Goal: Task Accomplishment & Management: Manage account settings

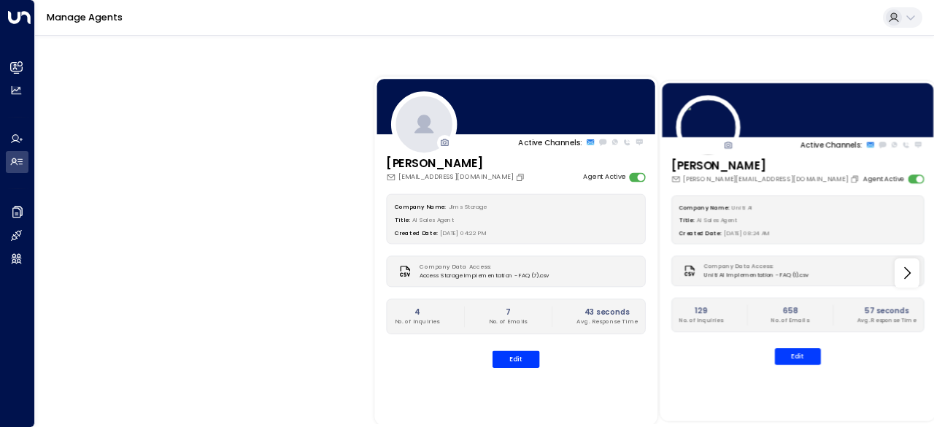
click at [934, 137] on div "Active Channels: [PERSON_NAME] [EMAIL_ADDRESS][DOMAIN_NAME] Agent Active Compan…" at bounding box center [766, 251] width 841 height 432
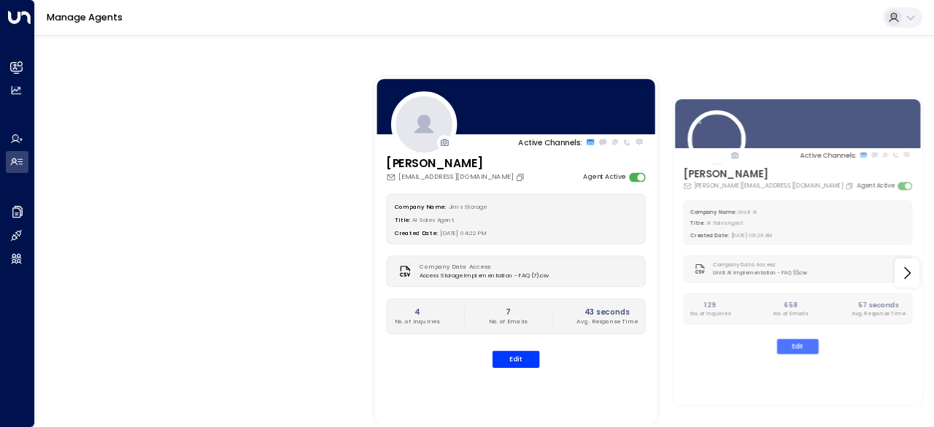
click at [897, 28] on div "Manage Agents" at bounding box center [484, 18] width 899 height 36
click at [918, 8] on div at bounding box center [902, 17] width 39 height 21
click at [918, 9] on button at bounding box center [902, 17] width 39 height 21
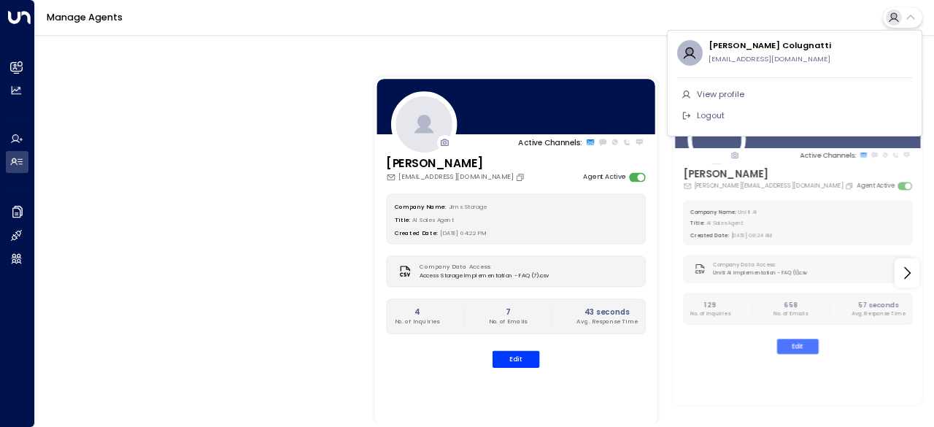
click at [12, 141] on div at bounding box center [467, 213] width 934 height 427
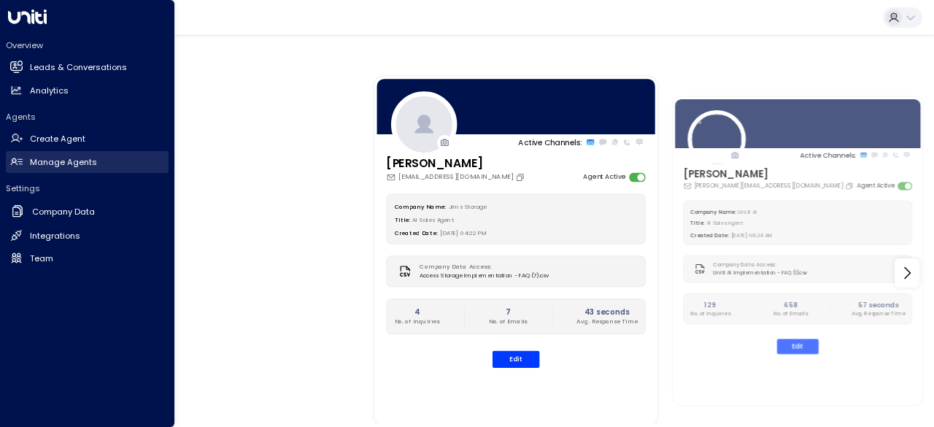
drag, startPoint x: 7, startPoint y: 174, endPoint x: 10, endPoint y: 166, distance: 8.5
click at [7, 173] on div "Overview Leads & Conversations Leads & Conversations Analytics Analytics Agents…" at bounding box center [87, 149] width 163 height 239
click at [46, 162] on h2 "Manage Agents" at bounding box center [63, 162] width 67 height 12
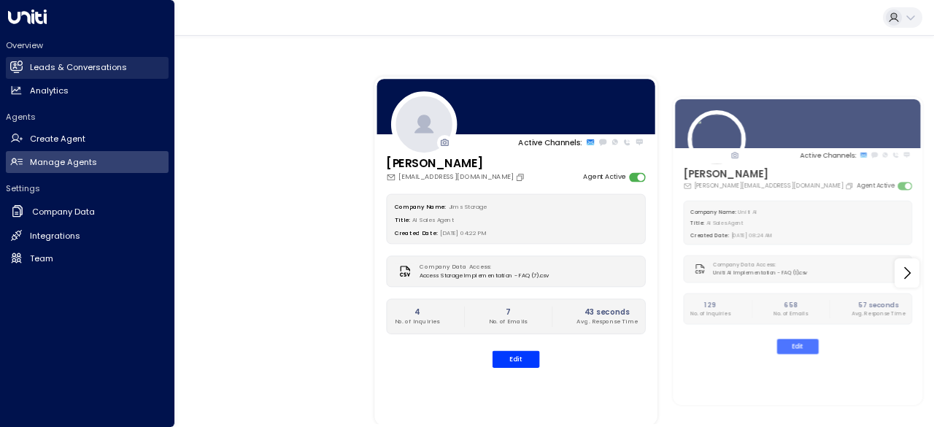
click at [29, 69] on link "Leads & Conversations Leads & Conversations" at bounding box center [87, 68] width 163 height 22
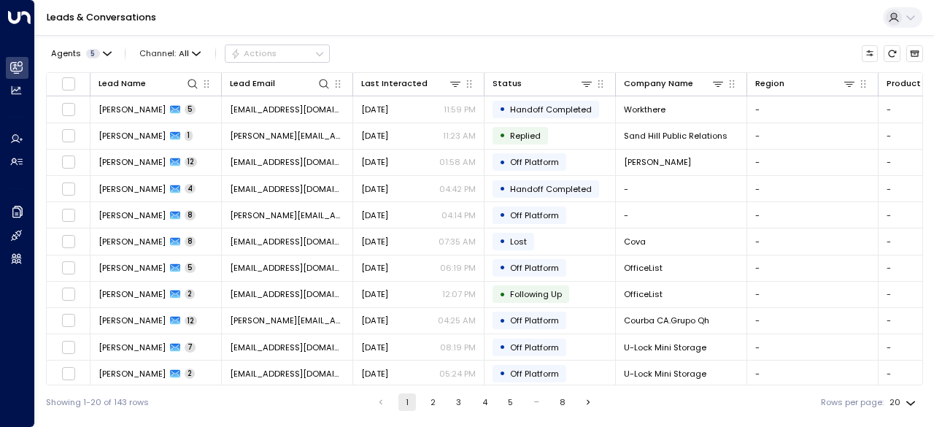
click at [910, 20] on icon at bounding box center [911, 18] width 12 height 12
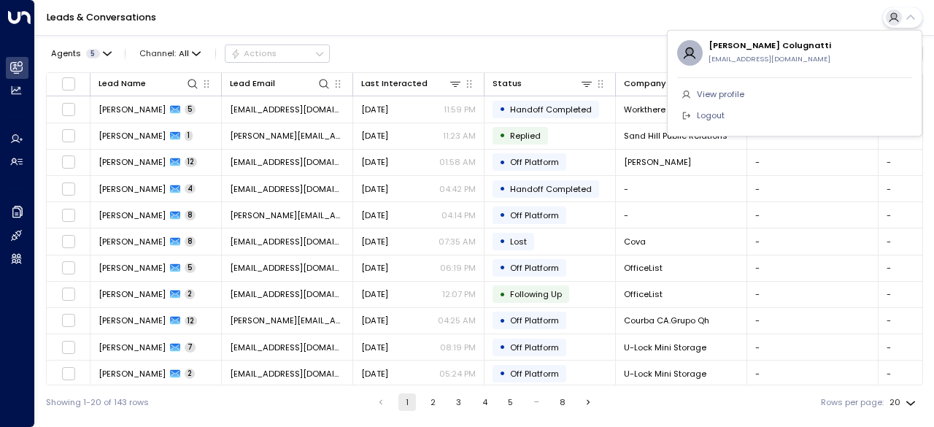
click at [910, 20] on div at bounding box center [467, 213] width 934 height 427
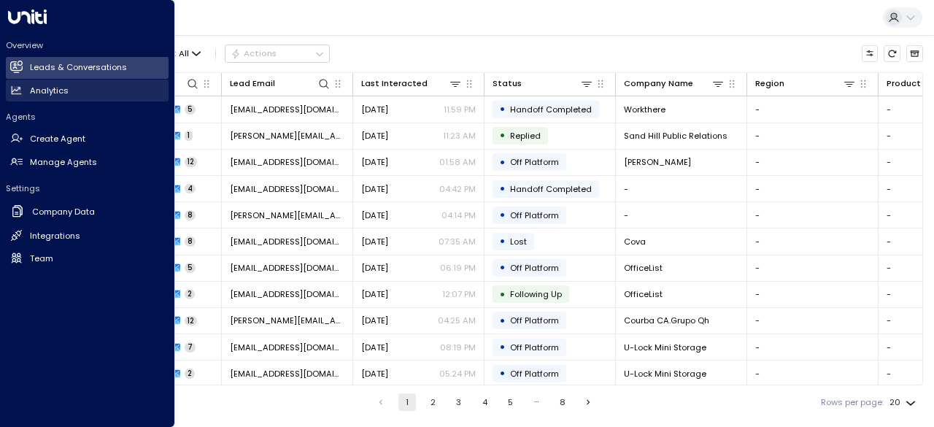
click at [32, 94] on h2 "Analytics" at bounding box center [49, 91] width 39 height 12
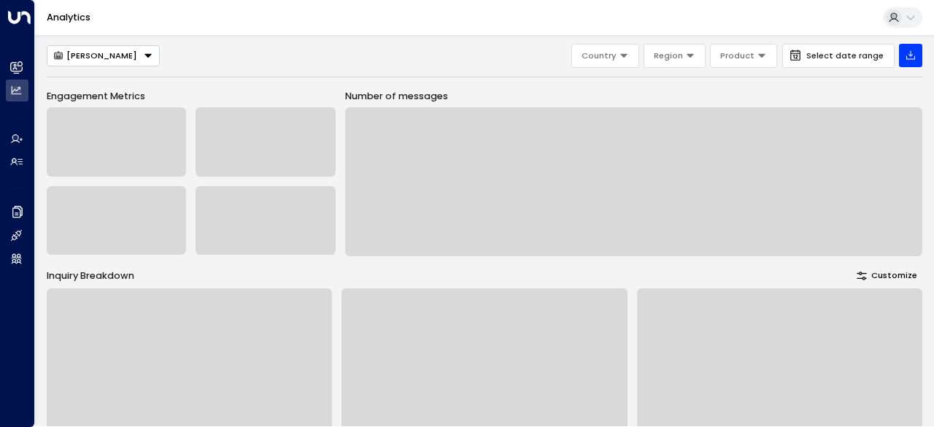
click at [917, 20] on button at bounding box center [902, 17] width 39 height 21
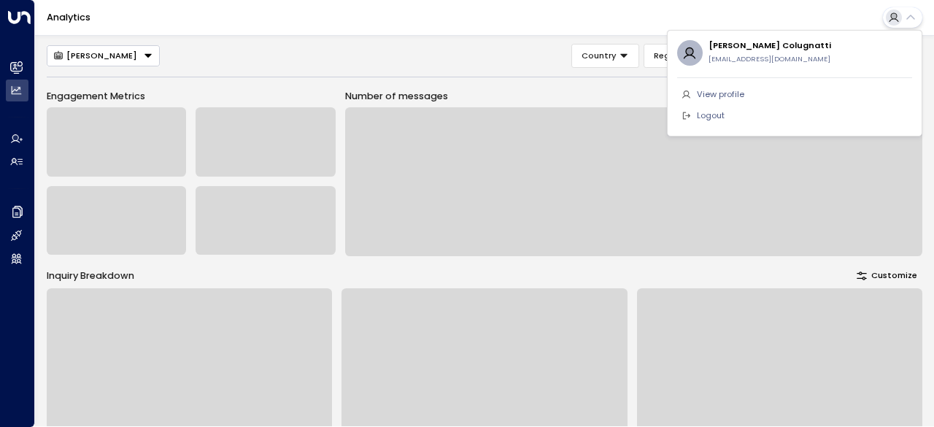
click at [571, 7] on div at bounding box center [467, 213] width 934 height 427
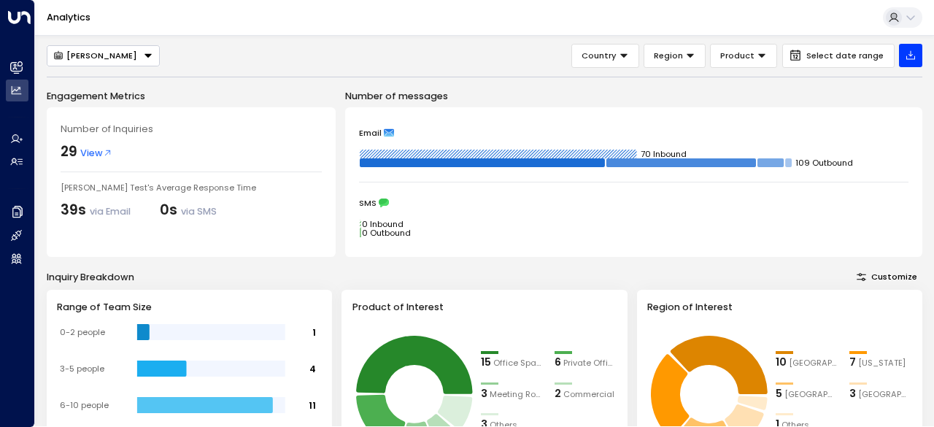
click at [899, 24] on button at bounding box center [902, 17] width 39 height 21
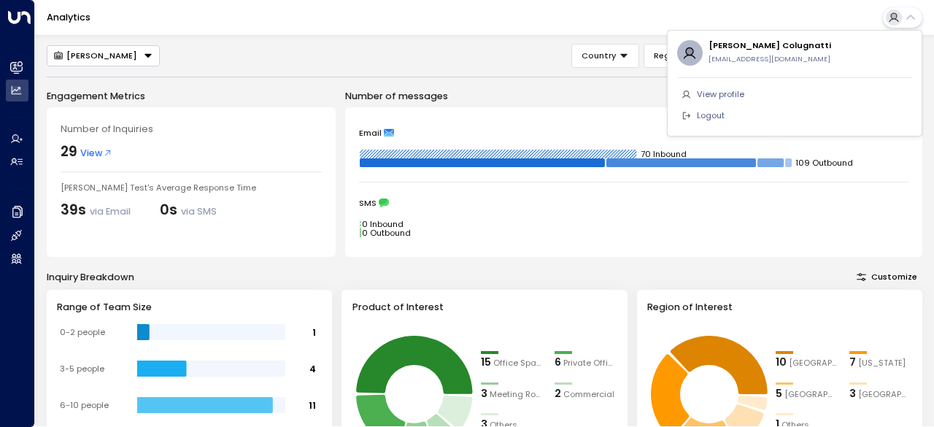
click at [898, 26] on div at bounding box center [467, 213] width 934 height 427
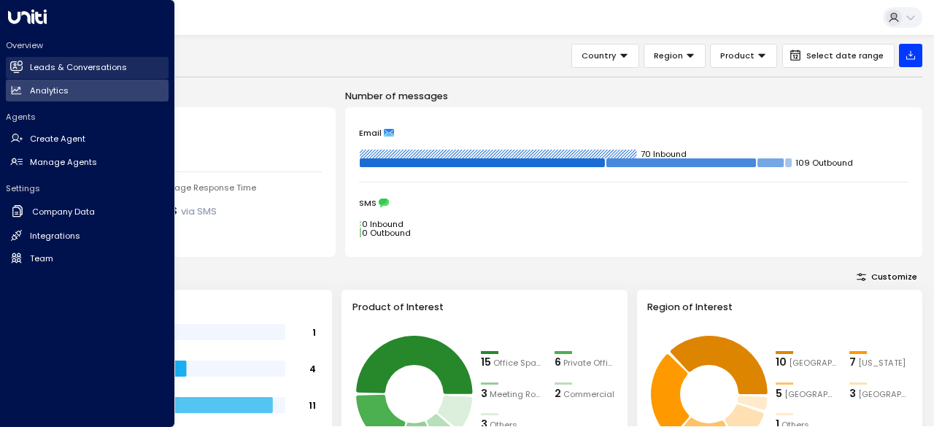
click at [17, 63] on icon at bounding box center [17, 66] width 12 height 9
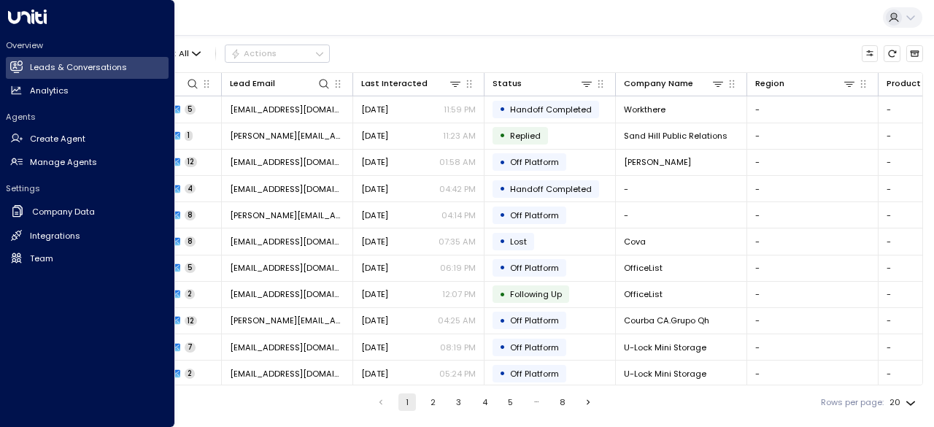
click at [31, 18] on icon at bounding box center [27, 16] width 39 height 15
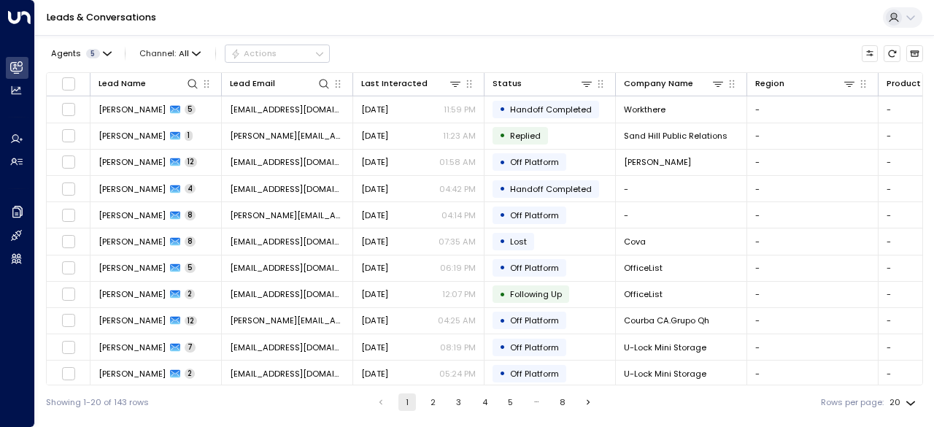
click at [908, 20] on icon at bounding box center [911, 18] width 12 height 12
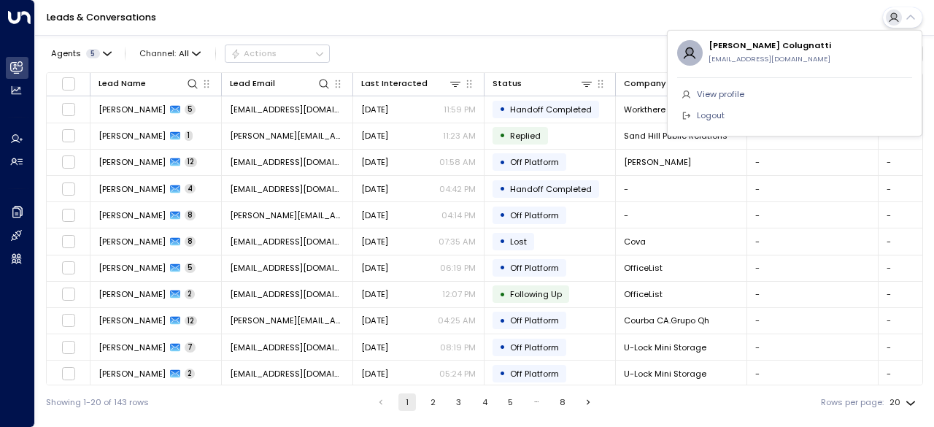
click at [18, 144] on div at bounding box center [467, 213] width 934 height 427
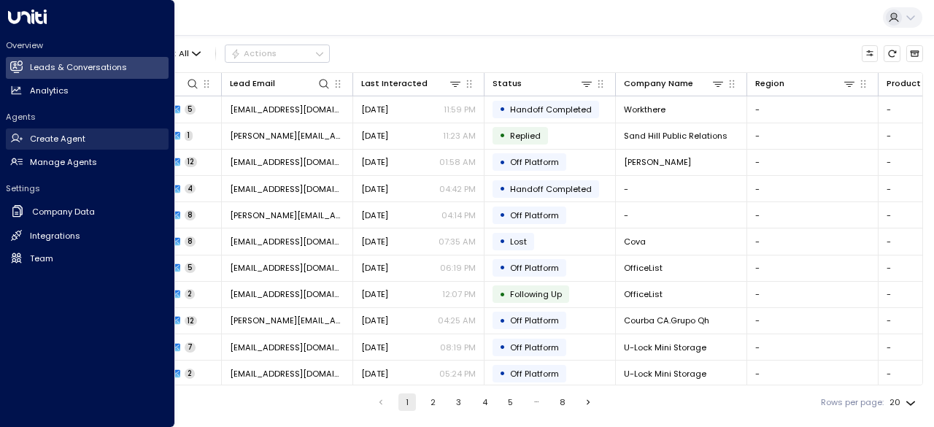
click at [15, 135] on icon at bounding box center [16, 137] width 6 height 6
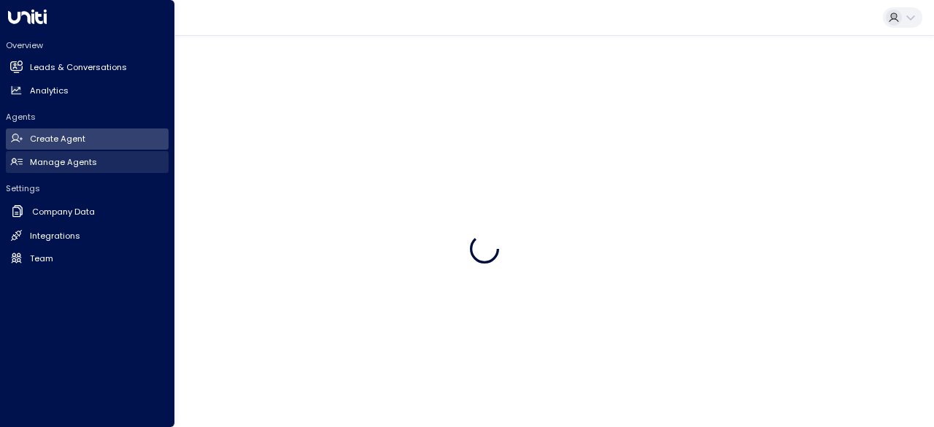
click at [34, 158] on h2 "Manage Agents" at bounding box center [63, 162] width 67 height 12
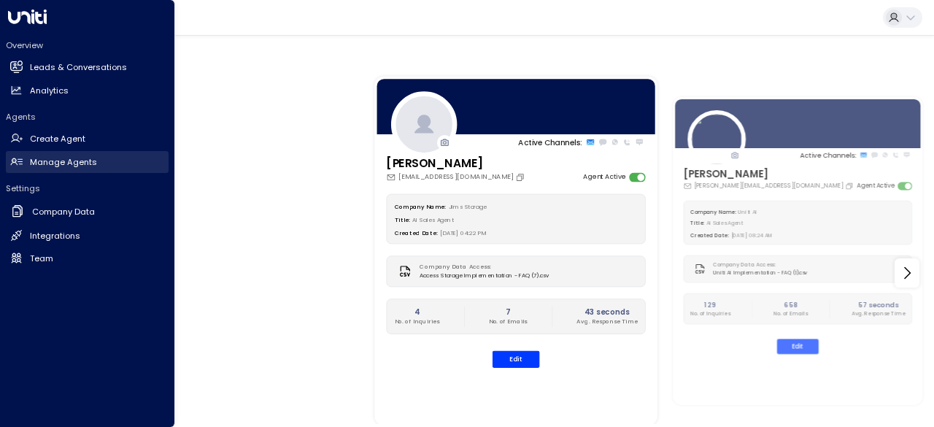
click at [67, 157] on h2 "Manage Agents" at bounding box center [63, 162] width 67 height 12
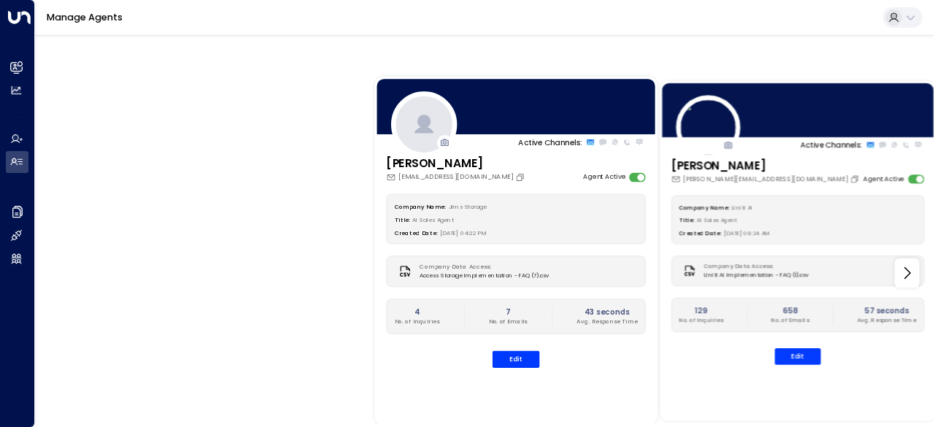
click at [777, 129] on div at bounding box center [798, 110] width 276 height 58
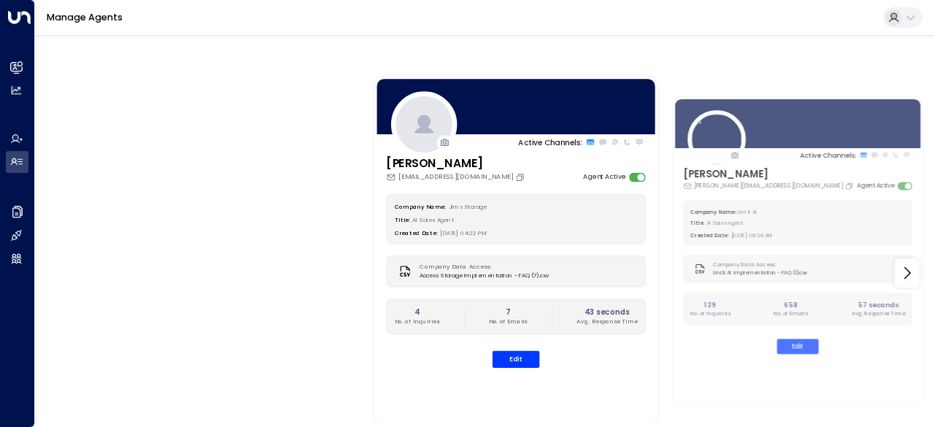
click at [914, 17] on icon at bounding box center [911, 18] width 12 height 12
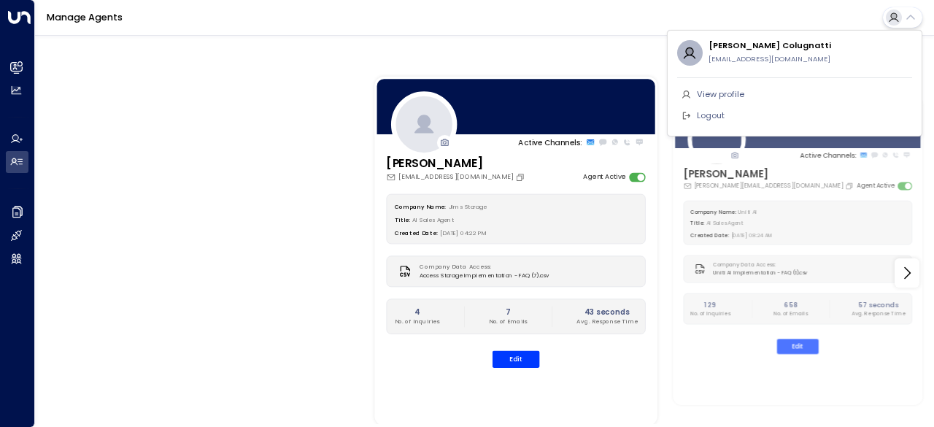
click at [821, 348] on div at bounding box center [467, 213] width 934 height 427
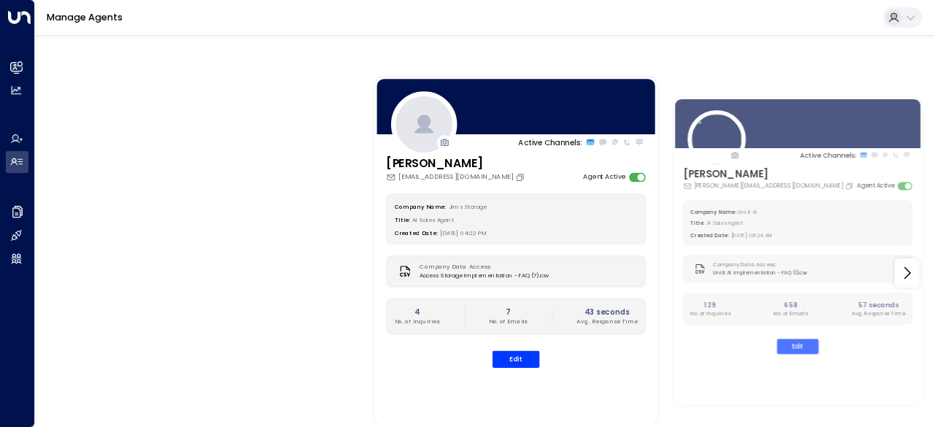
click at [799, 354] on div "Alfred alfred@getuniti.com Agent Active Company Name: Uniti AI Title: AI Sales …" at bounding box center [798, 265] width 250 height 198
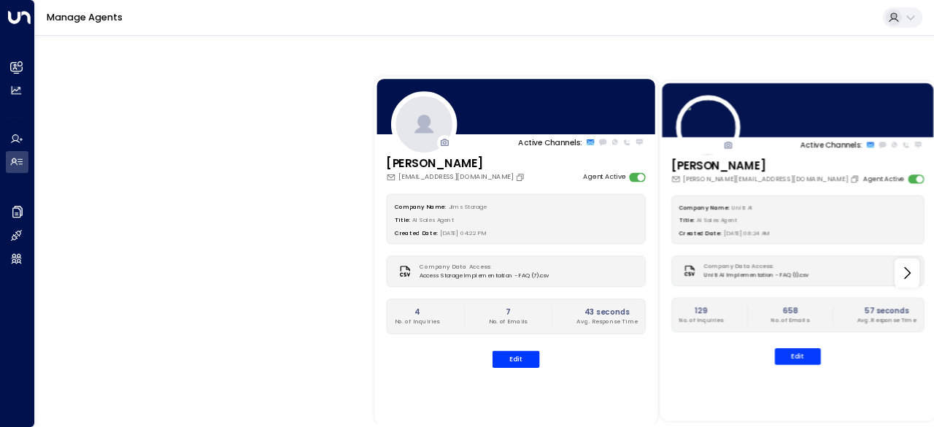
click at [797, 345] on div "Company Name: Uniti AI Title: AI Sales Agent Created Date: 03/10/2025, 08:24 AM…" at bounding box center [798, 280] width 253 height 169
click at [797, 350] on button "Edit" at bounding box center [798, 356] width 46 height 17
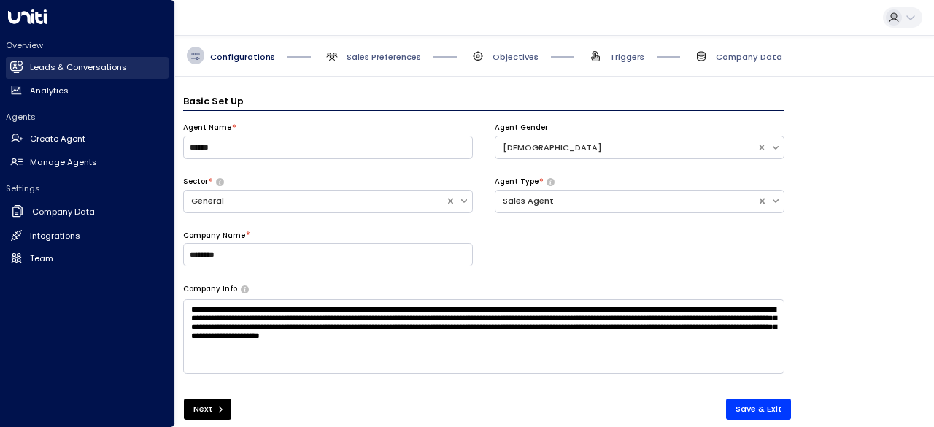
click at [15, 59] on link "Leads & Conversations Leads & Conversations" at bounding box center [87, 68] width 163 height 22
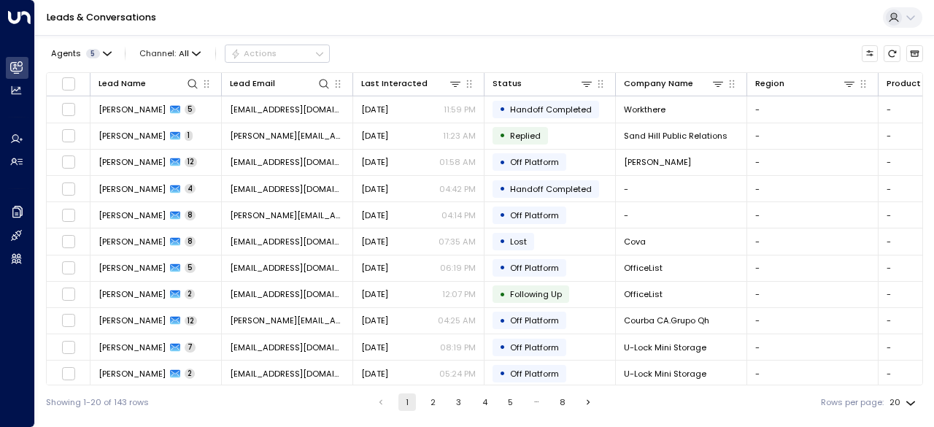
click at [914, 7] on div at bounding box center [902, 17] width 39 height 21
click at [915, 20] on icon at bounding box center [911, 18] width 12 height 12
